Goal: Task Accomplishment & Management: Use online tool/utility

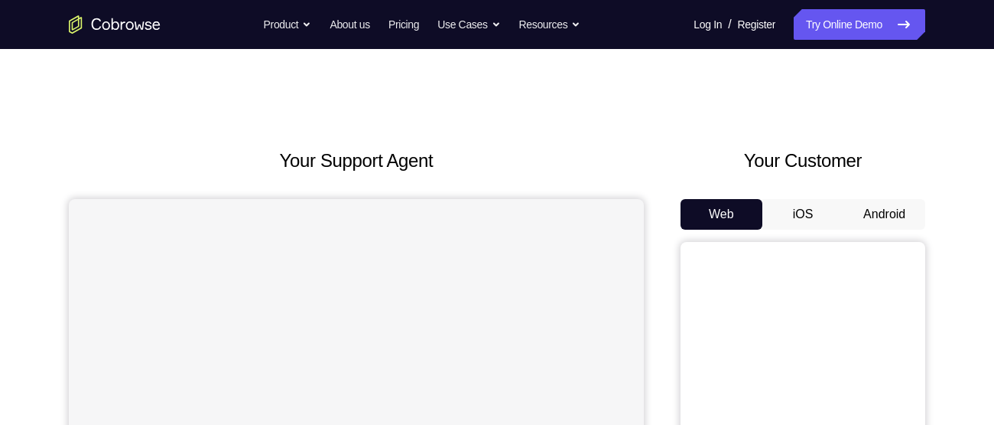
scroll to position [103, 0]
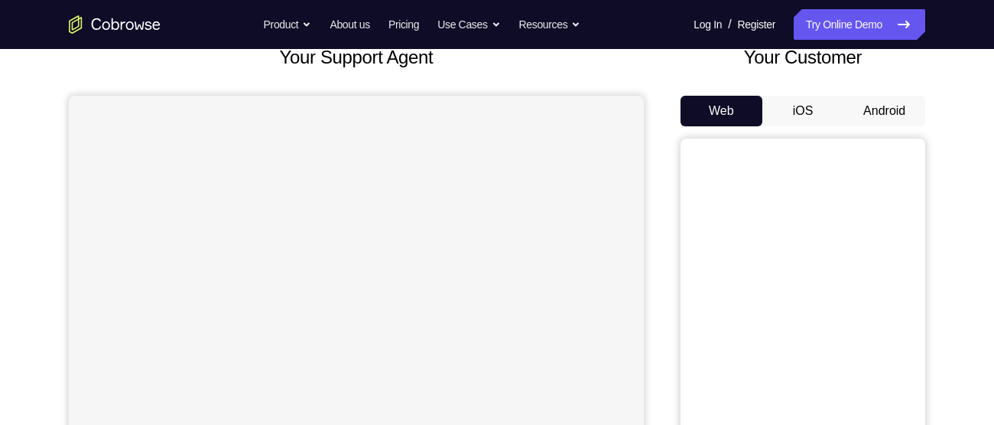
click at [869, 107] on button "Android" at bounding box center [885, 111] width 82 height 31
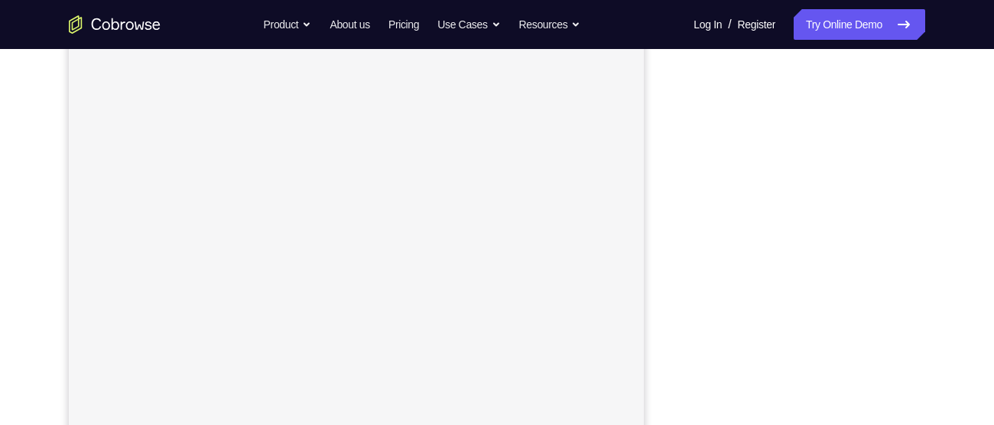
scroll to position [191, 0]
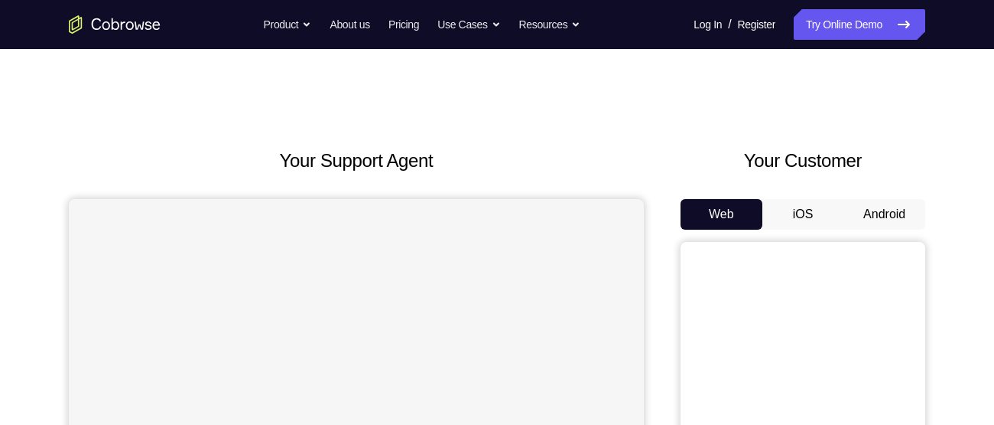
click at [890, 210] on button "Android" at bounding box center [885, 214] width 82 height 31
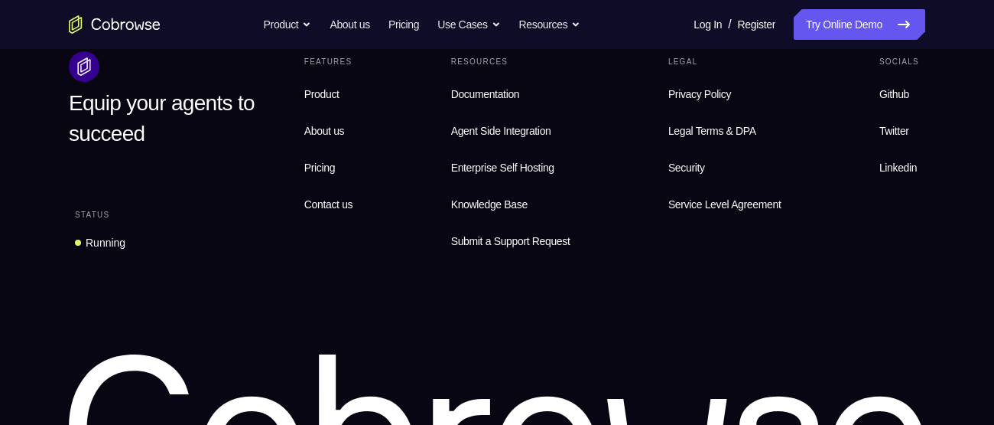
scroll to position [1232, 0]
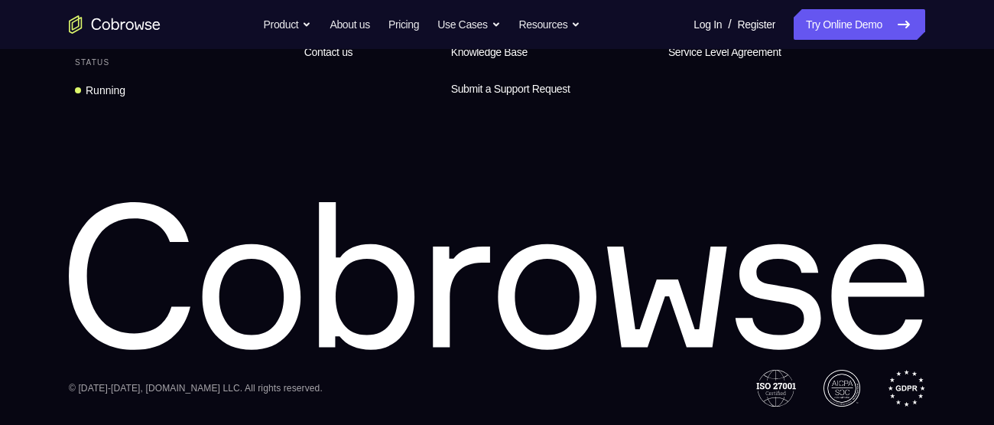
click at [542, 166] on div "Equip your agents to succeed Status Running Features Product About us Pricing C…" at bounding box center [497, 152] width 979 height 507
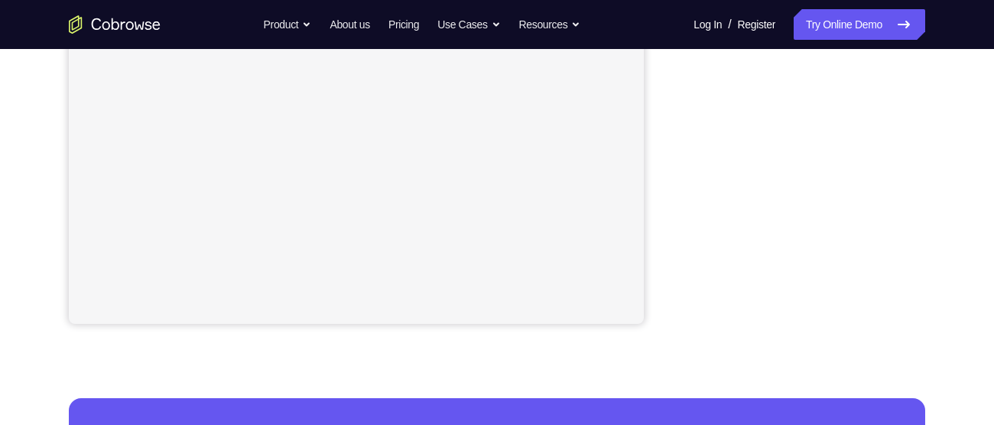
scroll to position [375, 0]
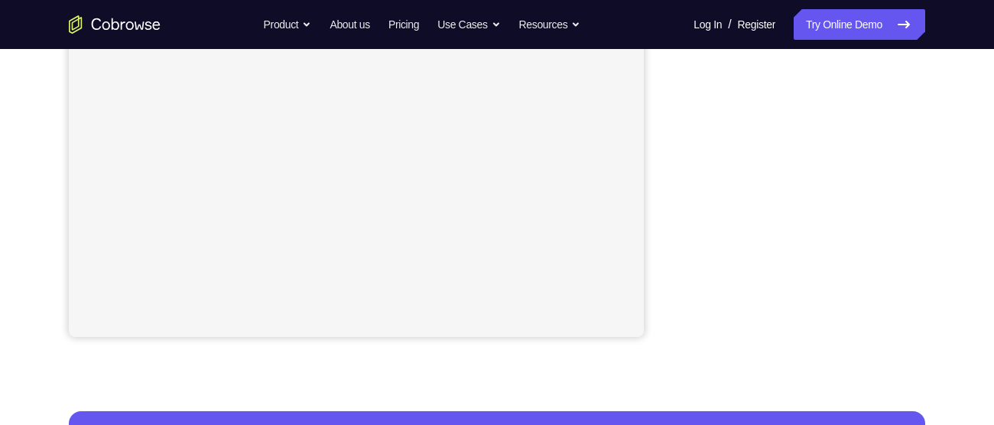
click at [933, 191] on div "Your Support Agent Your Customer Web iOS Android Next Steps We’d be happy to gi…" at bounding box center [497, 178] width 979 height 1009
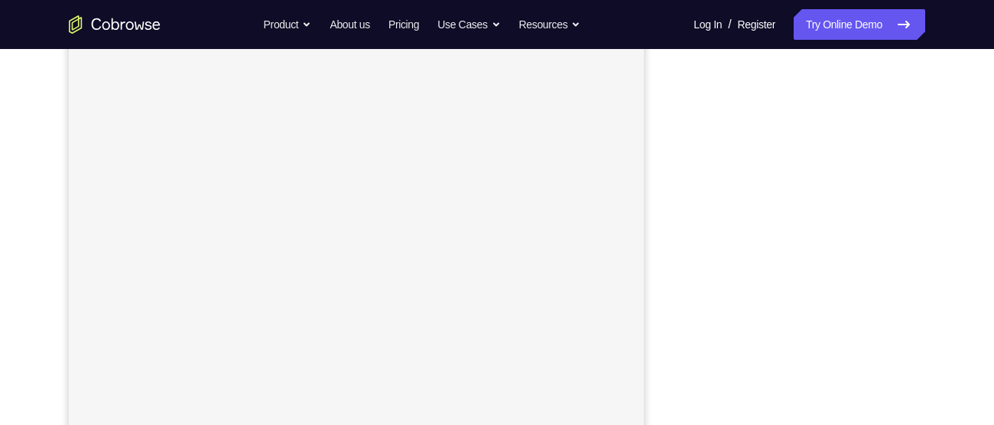
scroll to position [226, 0]
click at [990, 33] on nav "Go back Powerful, Flexible and Trustworthy. Avoid all extra friction for both A…" at bounding box center [497, 24] width 994 height 49
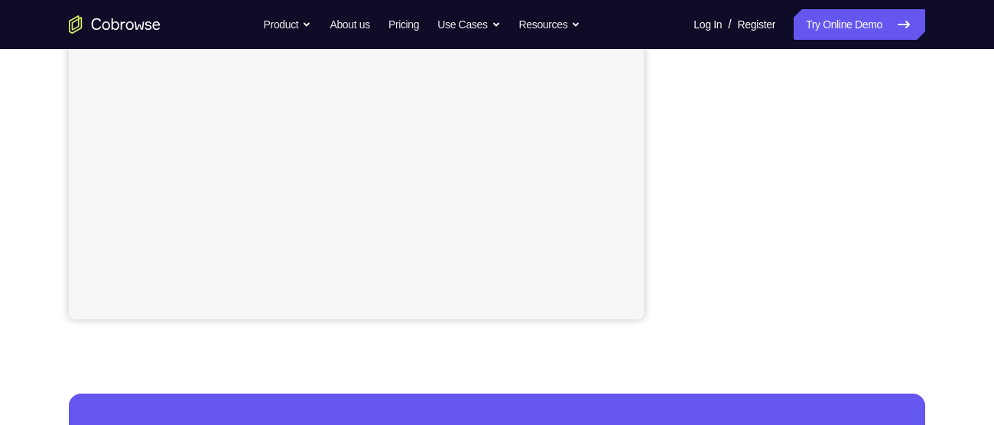
scroll to position [393, 0]
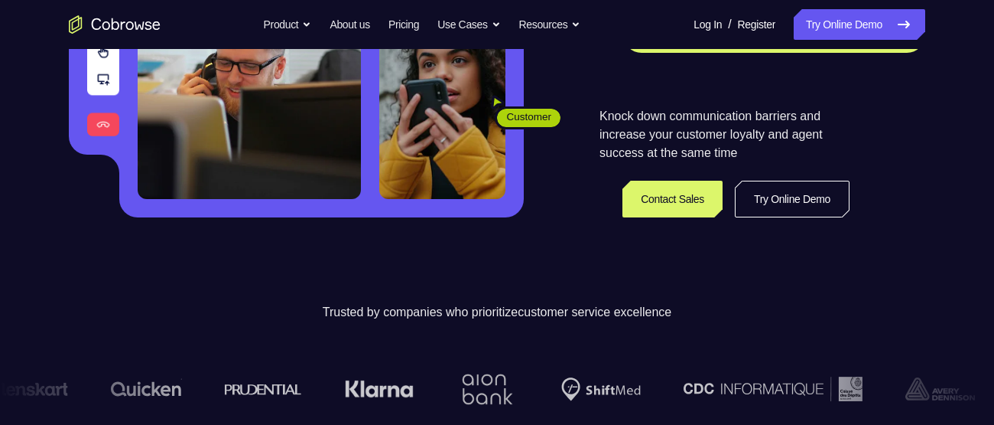
scroll to position [311, 0]
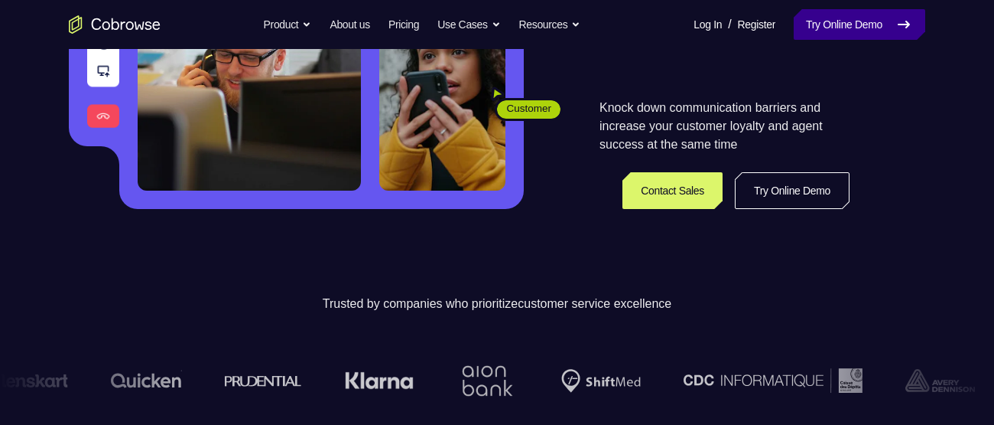
click at [874, 30] on link "Try Online Demo" at bounding box center [860, 24] width 132 height 31
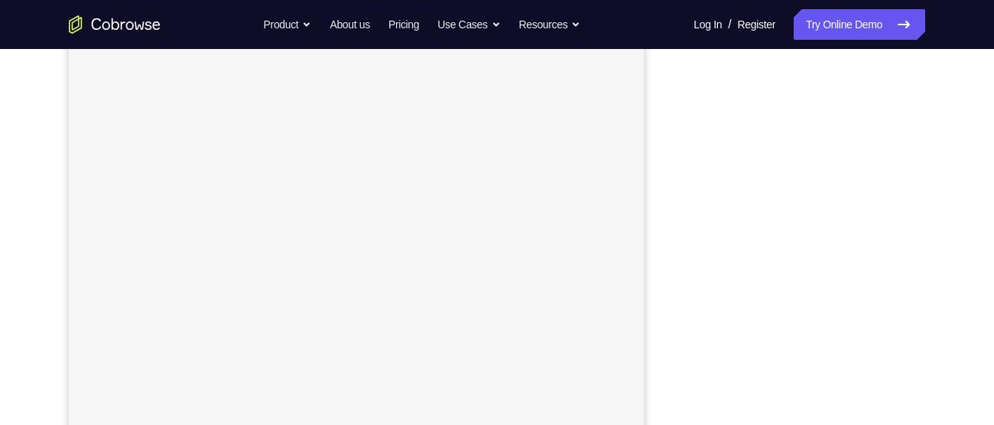
scroll to position [194, 0]
click at [919, 220] on div at bounding box center [803, 282] width 245 height 470
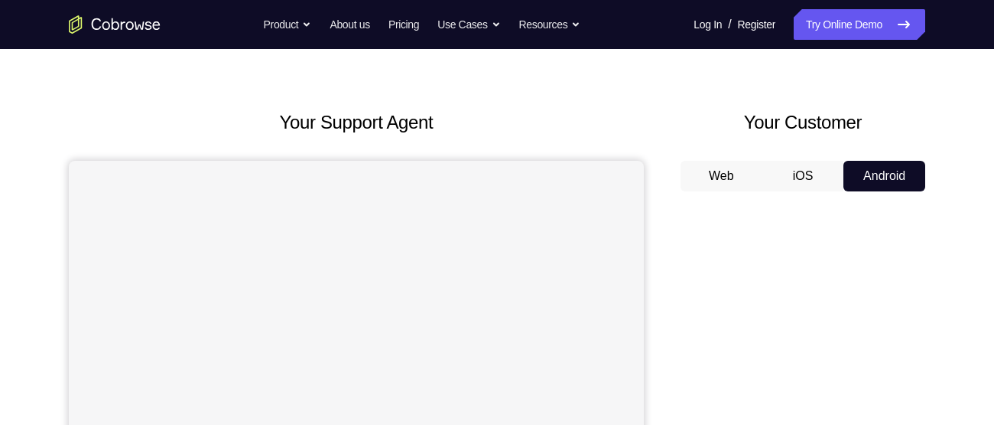
scroll to position [40, 0]
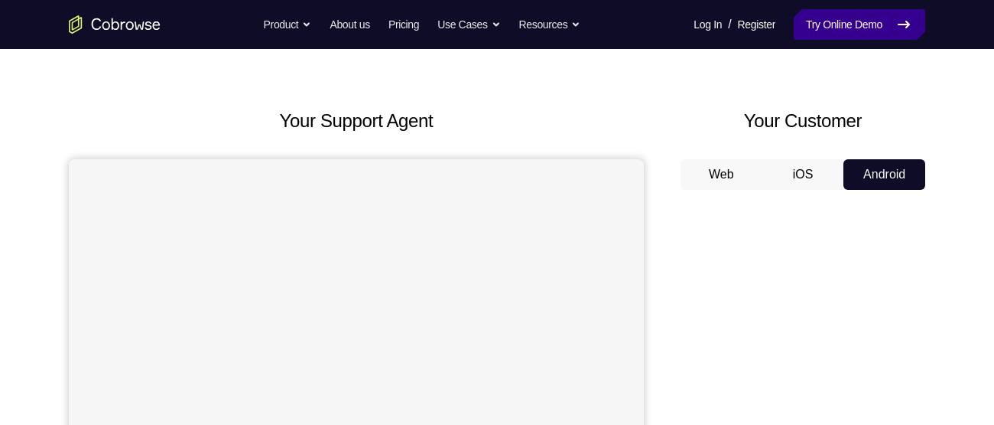
click at [859, 11] on link "Try Online Demo" at bounding box center [860, 24] width 132 height 31
